Goal: Transaction & Acquisition: Book appointment/travel/reservation

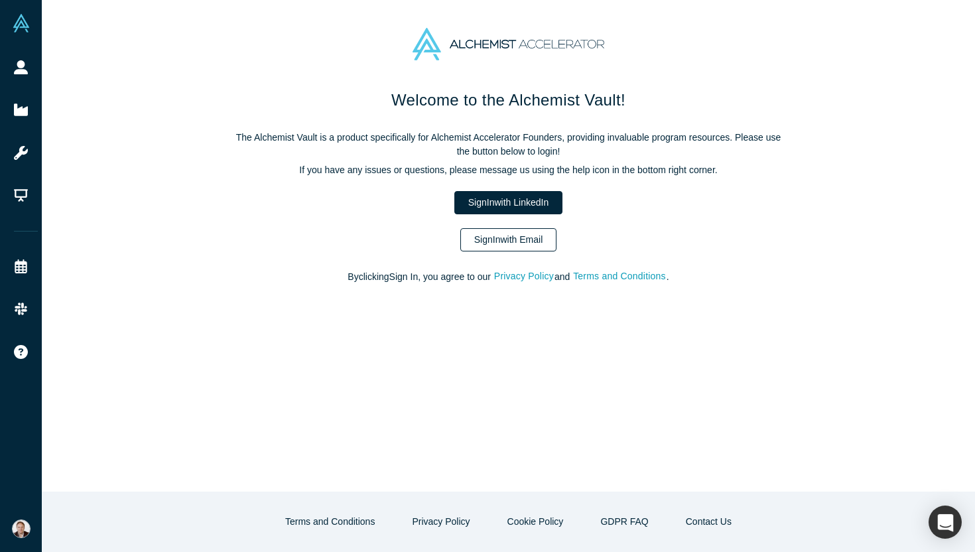
click at [549, 236] on link "Sign In with Email" at bounding box center [508, 239] width 97 height 23
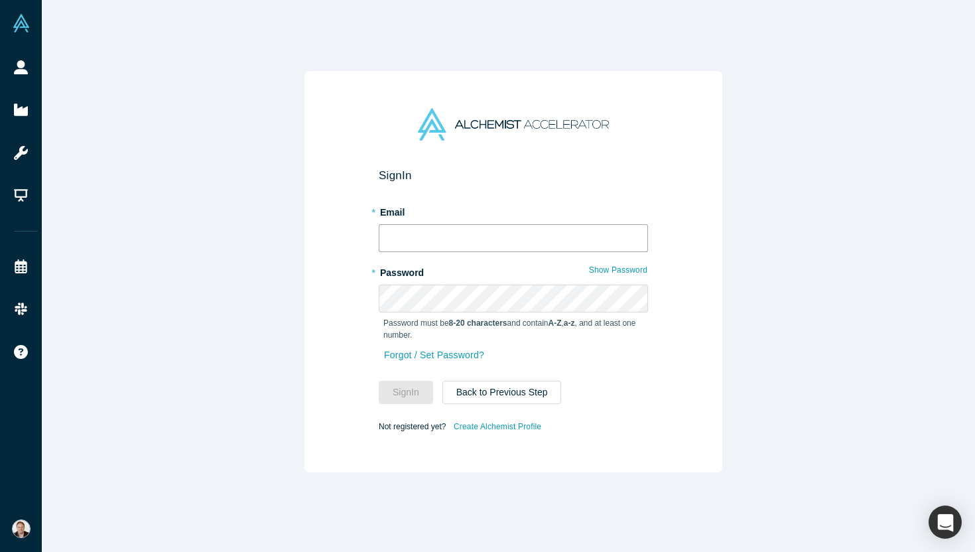
click at [515, 244] on input "text" at bounding box center [513, 238] width 269 height 28
type input "[PERSON_NAME][EMAIL_ADDRESS][DOMAIN_NAME]"
click at [399, 393] on button "Sign In" at bounding box center [406, 392] width 54 height 23
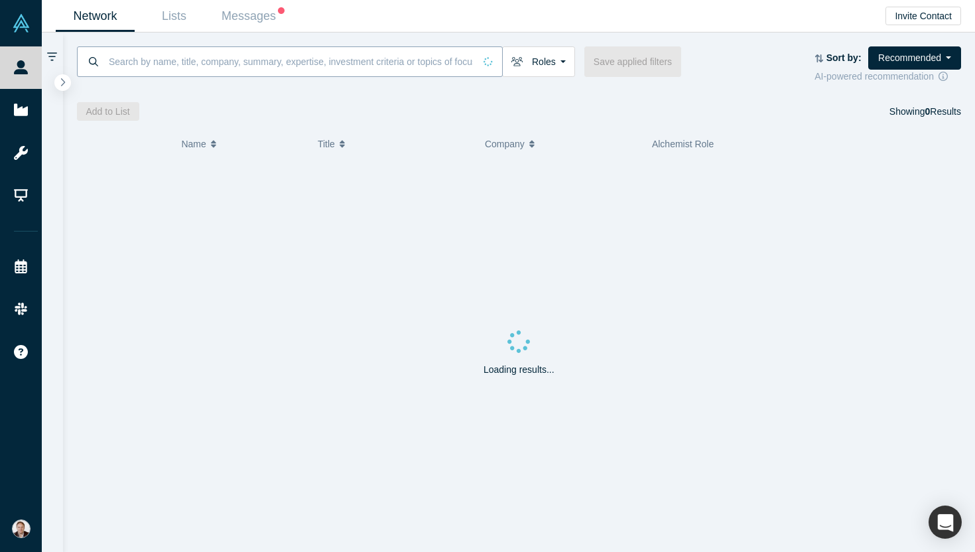
click at [304, 65] on input at bounding box center [290, 61] width 367 height 31
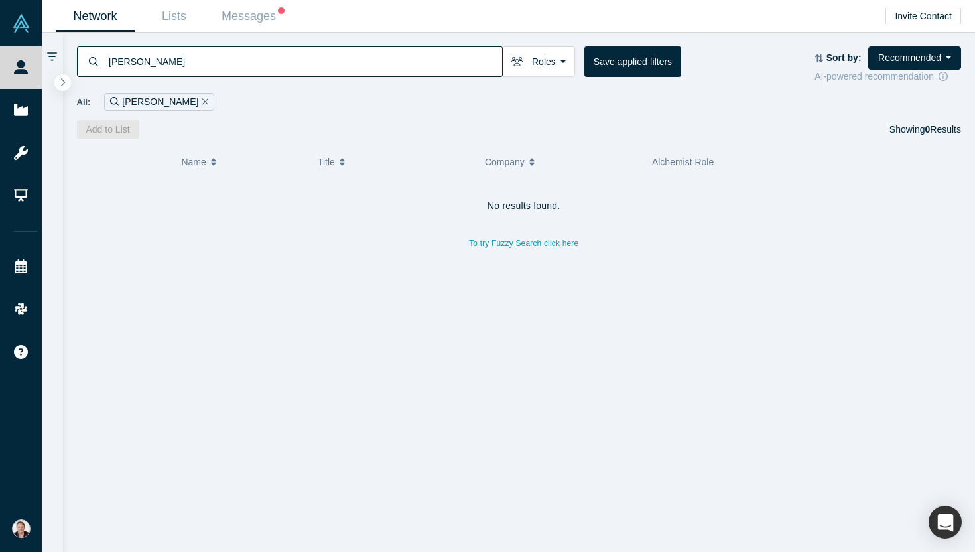
drag, startPoint x: 357, startPoint y: 59, endPoint x: 95, endPoint y: 48, distance: 262.2
click at [95, 48] on div "[PERSON_NAME]" at bounding box center [290, 61] width 426 height 31
paste input "[PERSON_NAME]"
type input "[PERSON_NAME]"
click at [202, 105] on icon "Remove Filter" at bounding box center [205, 101] width 6 height 9
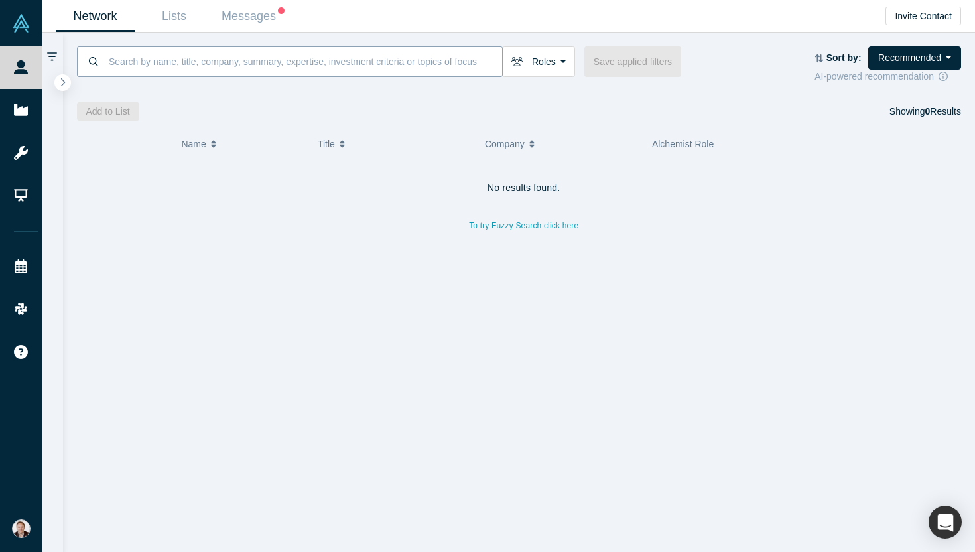
click at [176, 68] on input at bounding box center [304, 61] width 395 height 31
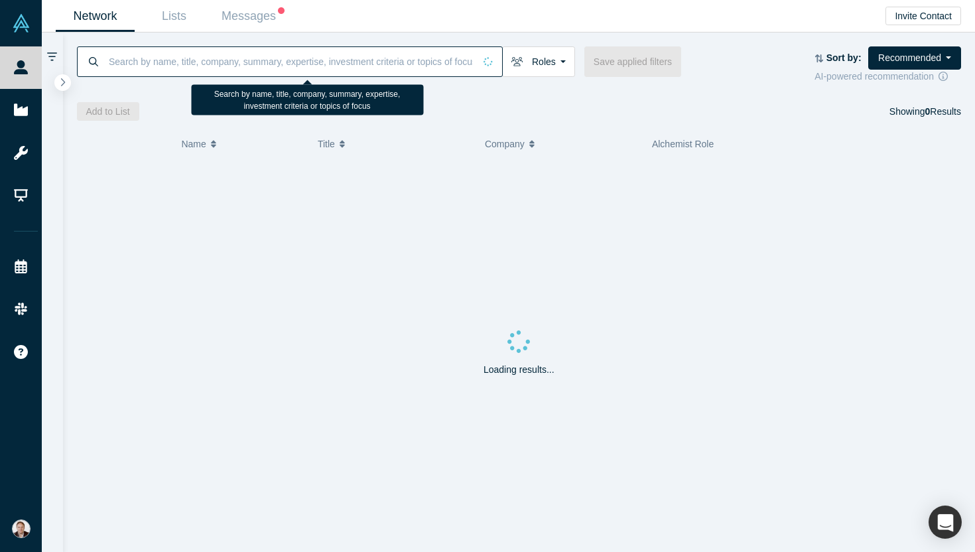
paste input "[PERSON_NAME]"
type input "[PERSON_NAME]"
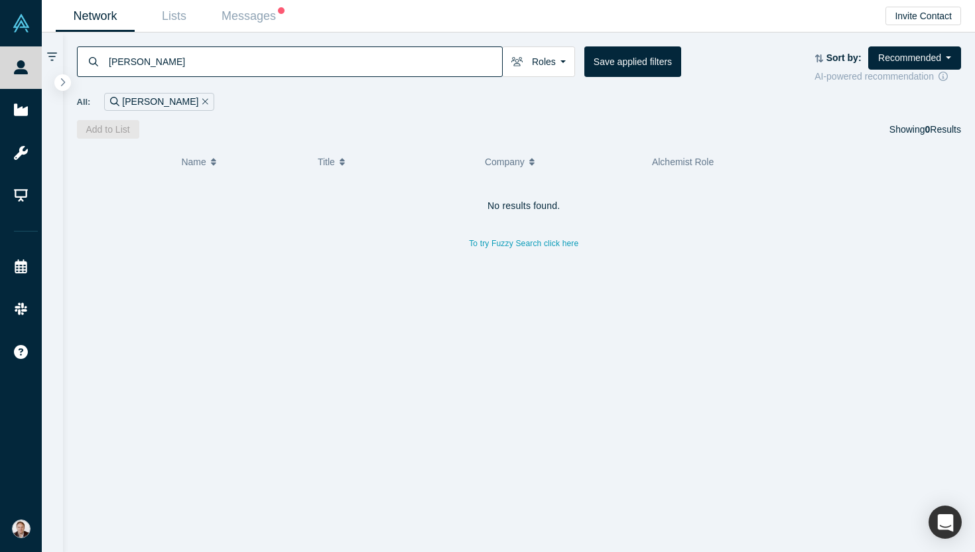
drag, startPoint x: 177, startPoint y: 70, endPoint x: 95, endPoint y: 64, distance: 82.5
click at [95, 64] on div "[PERSON_NAME]" at bounding box center [290, 61] width 426 height 31
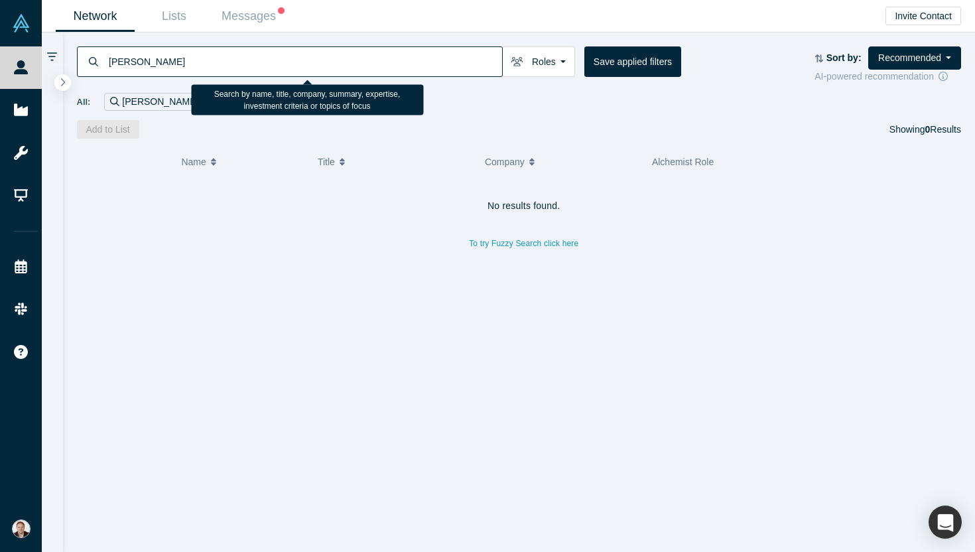
click at [119, 63] on input "[PERSON_NAME]" at bounding box center [304, 61] width 395 height 31
type input "[PERSON_NAME]"
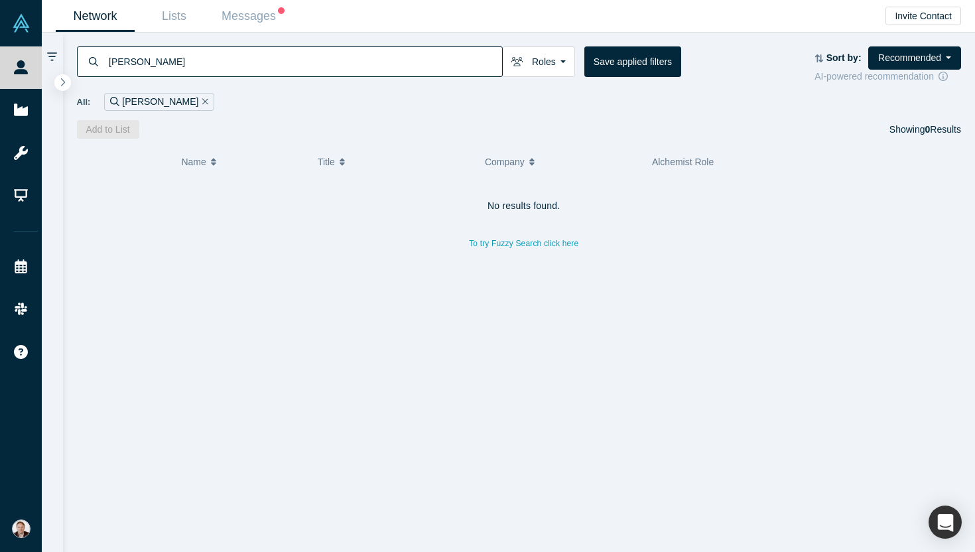
drag, startPoint x: 374, startPoint y: 64, endPoint x: 54, endPoint y: 63, distance: 319.7
click at [54, 63] on div "[PERSON_NAME] Roles Founders Faculty Mentors Alumni Mentor Angels VCs Corporate…" at bounding box center [508, 292] width 933 height 519
click at [202, 100] on icon "Remove Filter" at bounding box center [205, 101] width 6 height 9
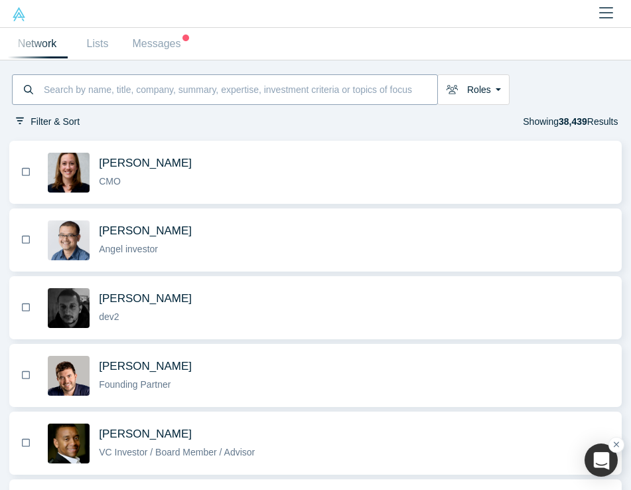
click at [322, 92] on input at bounding box center [239, 89] width 395 height 27
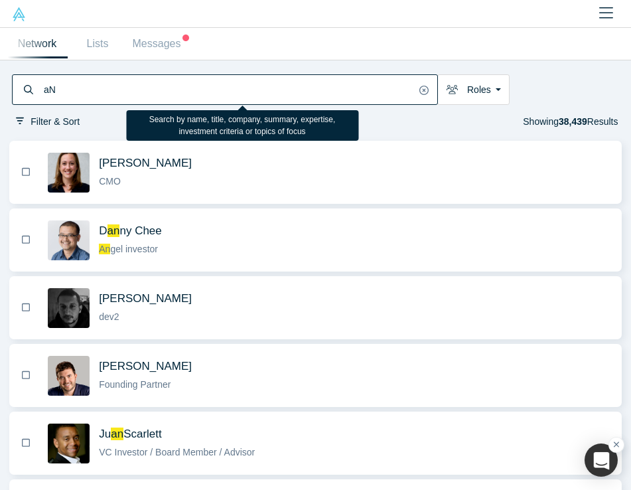
type input "a"
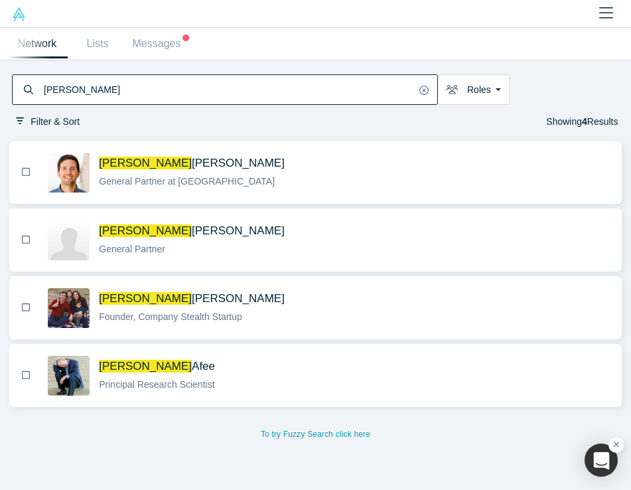
type input "[PERSON_NAME]"
click at [306, 183] on div "General Partner at [GEOGRAPHIC_DATA]" at bounding box center [354, 181] width 511 height 14
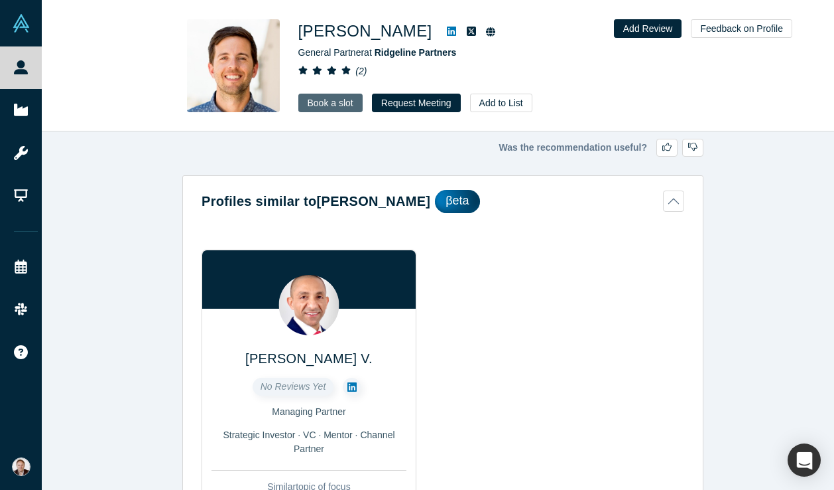
click at [329, 99] on link "Book a slot" at bounding box center [330, 103] width 64 height 19
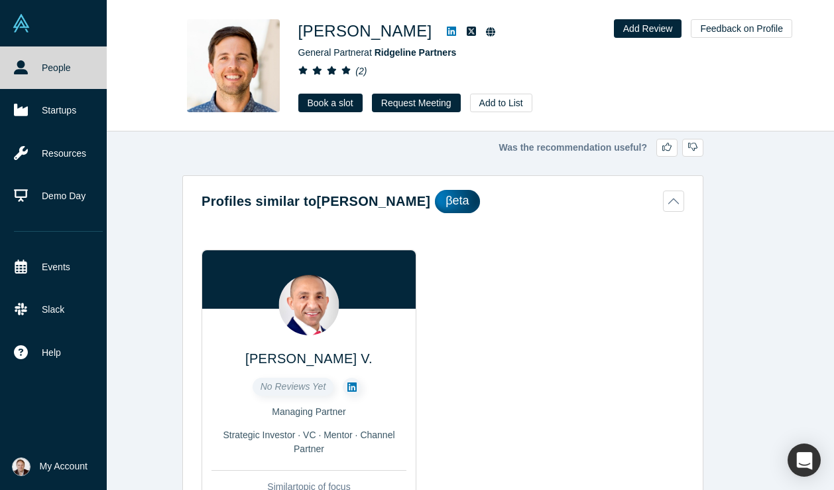
click at [25, 67] on icon at bounding box center [21, 67] width 14 height 14
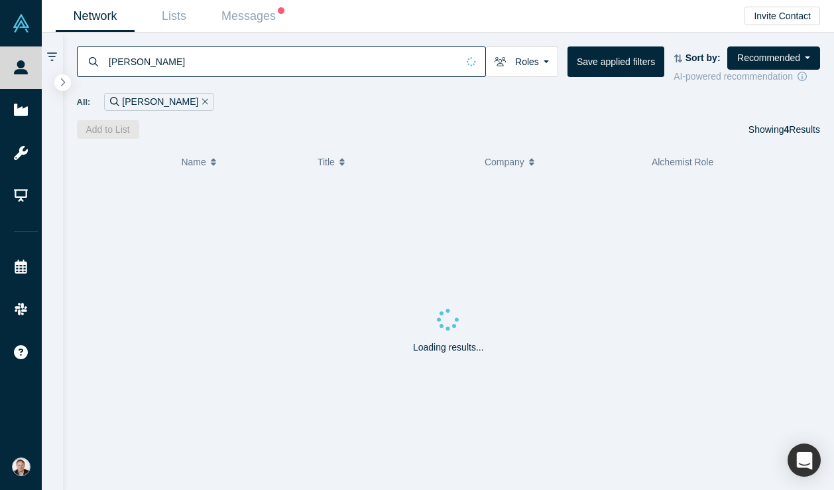
click at [202, 99] on icon "Remove Filter" at bounding box center [205, 101] width 6 height 9
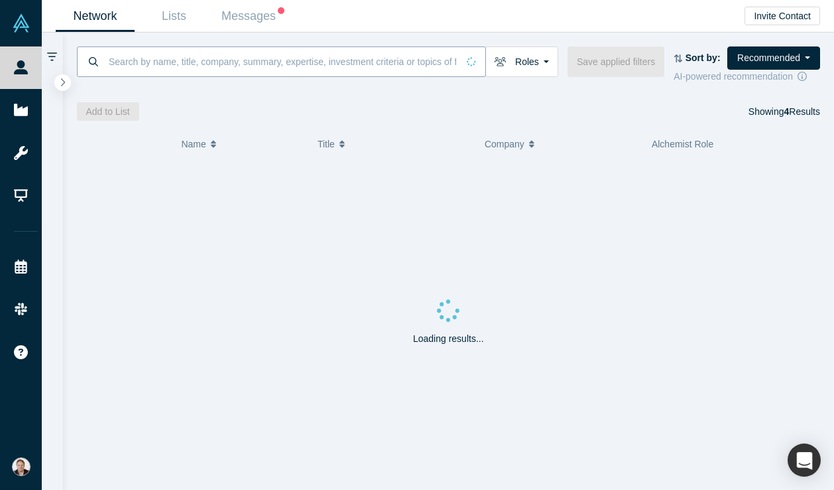
click at [184, 66] on input at bounding box center [282, 61] width 350 height 31
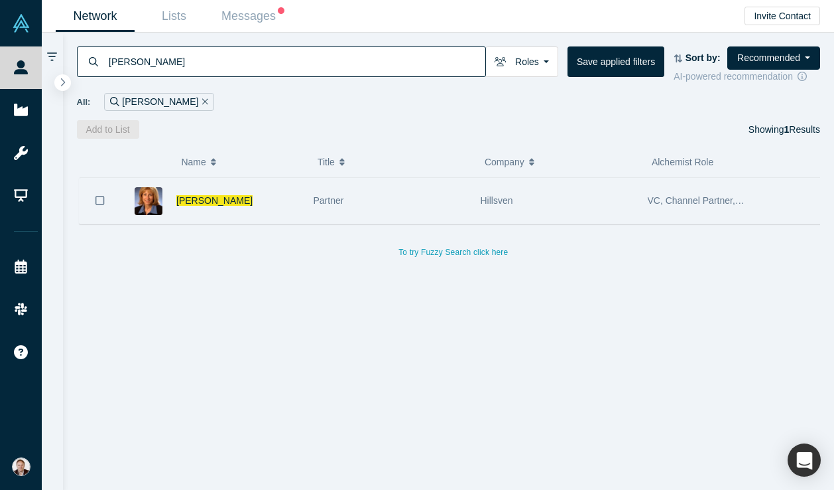
click at [435, 208] on div "Partner" at bounding box center [390, 201] width 153 height 46
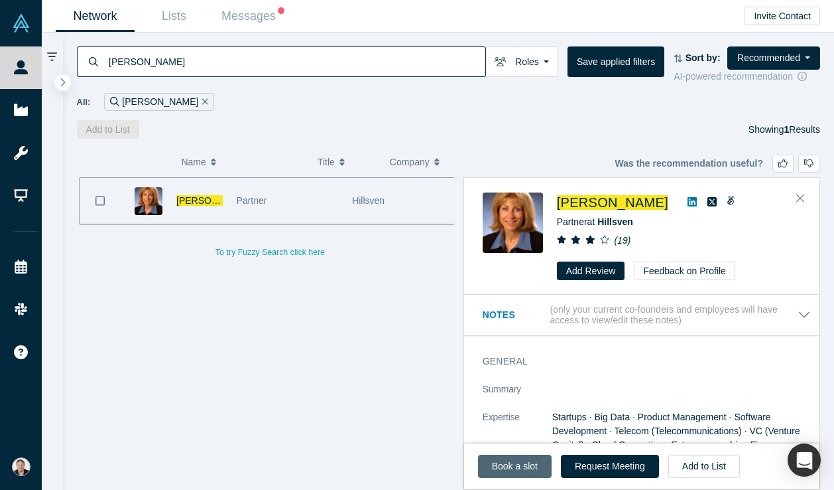
click at [528, 460] on link "Book a slot" at bounding box center [515, 465] width 74 height 23
click at [688, 203] on icon at bounding box center [692, 201] width 9 height 9
drag, startPoint x: 402, startPoint y: 60, endPoint x: 86, endPoint y: 59, distance: 316.4
click at [86, 59] on div "[PERSON_NAME]" at bounding box center [281, 61] width 409 height 31
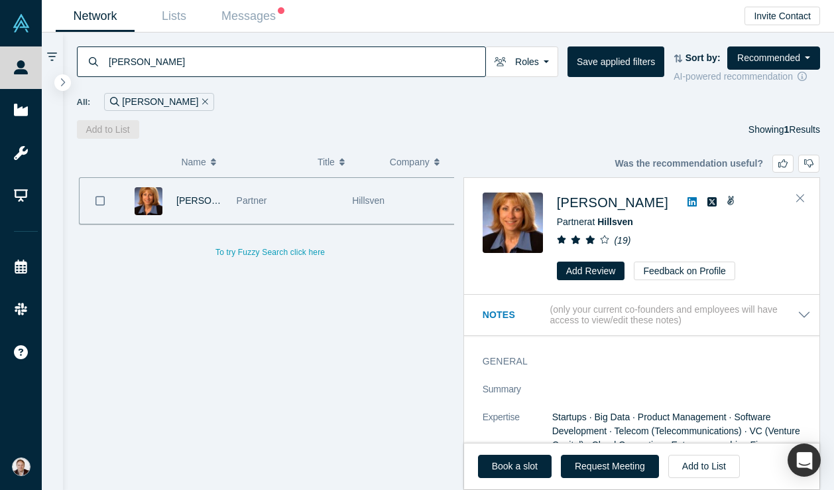
type input "[PERSON_NAME]"
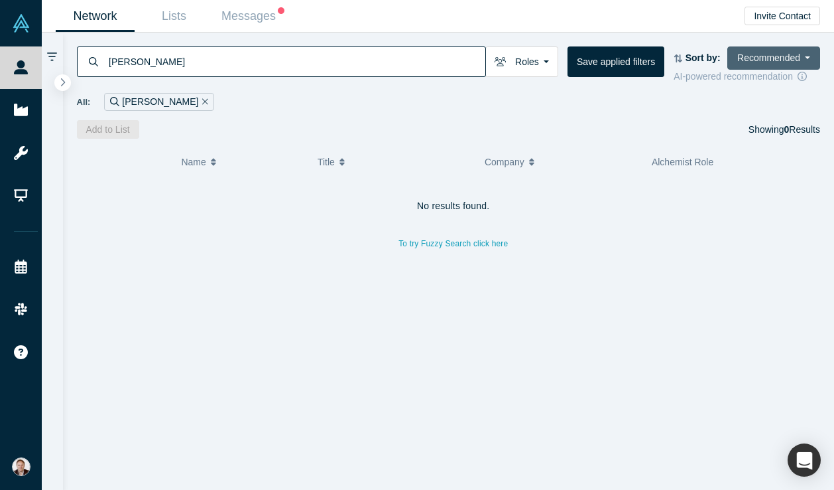
click at [750, 55] on button "Recommended" at bounding box center [774, 57] width 93 height 23
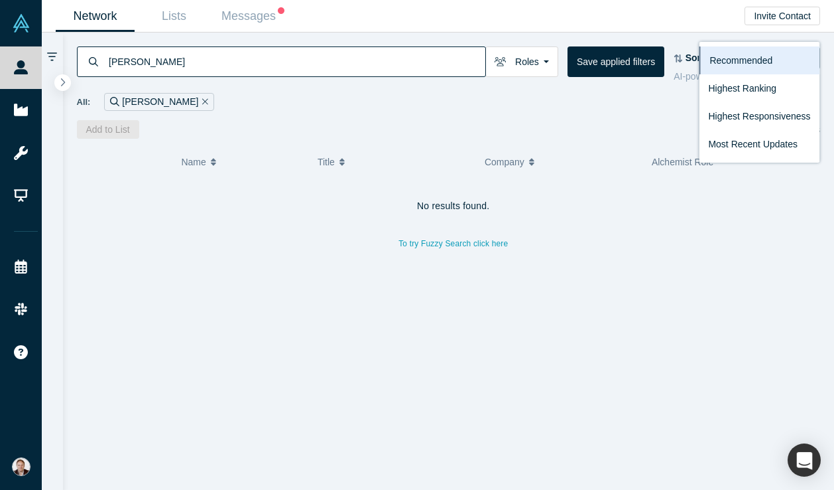
click at [650, 94] on div "All: [PERSON_NAME]" at bounding box center [449, 102] width 744 height 18
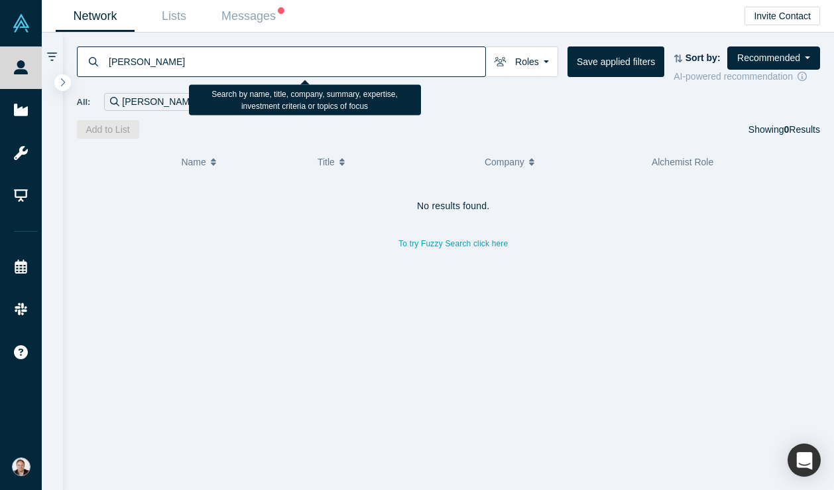
click at [222, 65] on input "[PERSON_NAME]" at bounding box center [296, 61] width 378 height 31
